Goal: Transaction & Acquisition: Download file/media

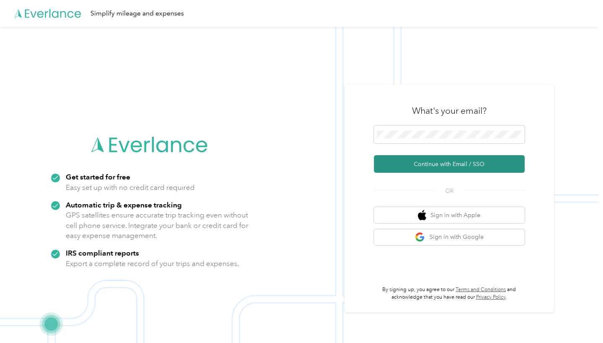
click at [251, 165] on button "Continue with Email / SSO" at bounding box center [449, 164] width 151 height 18
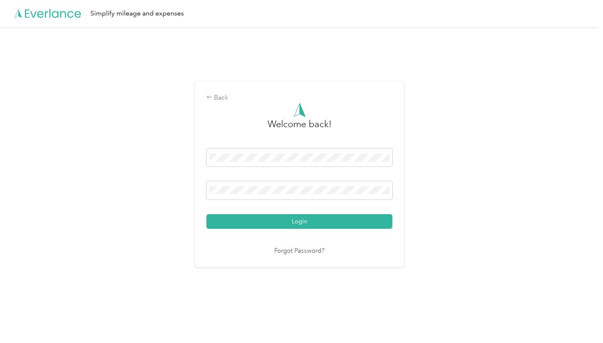
click at [251, 165] on button "Login" at bounding box center [299, 221] width 186 height 15
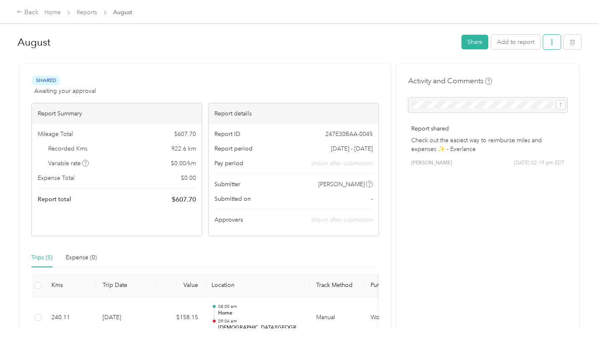
click at [251, 42] on button "button" at bounding box center [552, 42] width 18 height 15
click at [251, 75] on span "Download" at bounding box center [530, 73] width 28 height 9
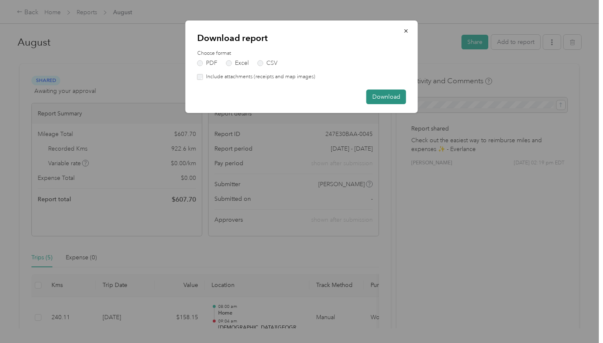
click at [251, 95] on button "Download" at bounding box center [386, 97] width 40 height 15
